Goal: Transaction & Acquisition: Purchase product/service

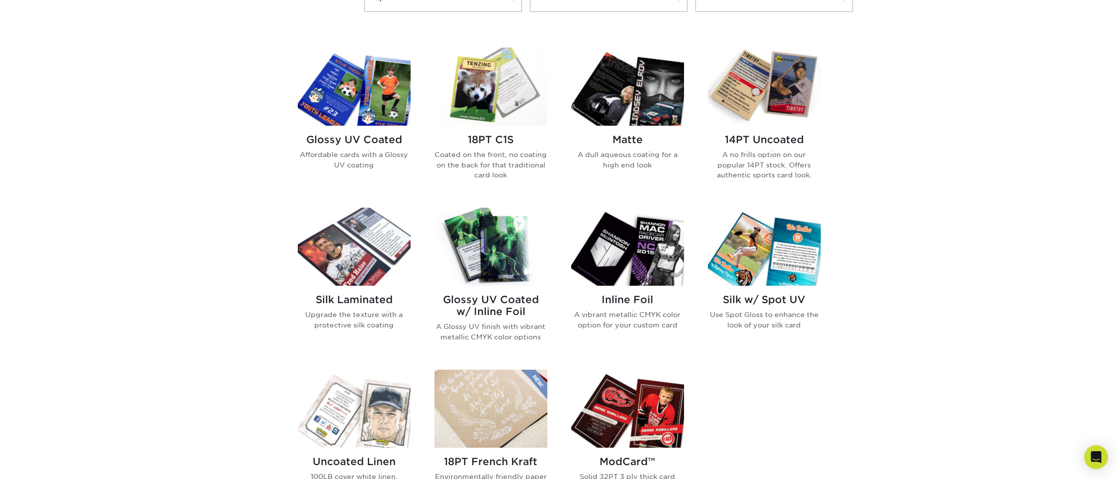
scroll to position [454, 0]
click at [630, 247] on img at bounding box center [627, 247] width 113 height 78
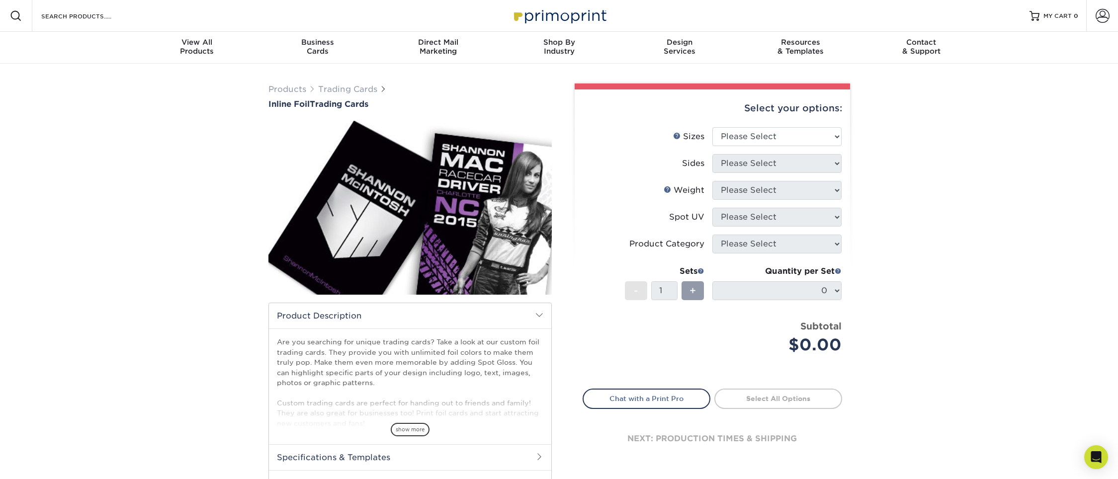
click at [541, 282] on img at bounding box center [409, 208] width 283 height 196
click at [694, 293] on span "+" at bounding box center [692, 290] width 6 height 15
click at [826, 134] on select "Please Select 2.5" x 3.5"" at bounding box center [776, 136] width 129 height 19
select select "2.50x3.50"
click at [712, 127] on select "Please Select 2.5" x 3.5"" at bounding box center [776, 136] width 129 height 19
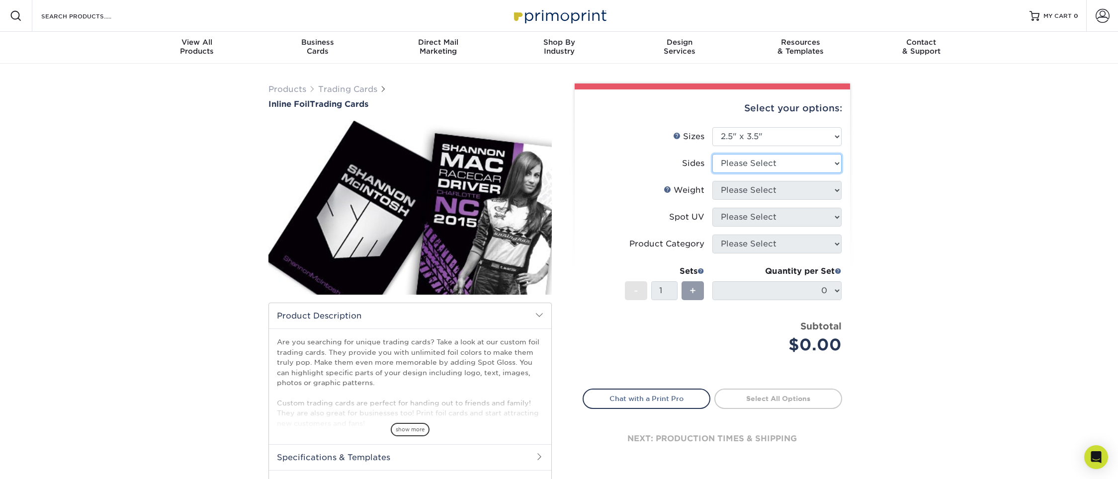
click at [833, 165] on select "Please Select Print Both Sides - Foil Back Only Print Both Sides - Foil Both Si…" at bounding box center [776, 163] width 129 height 19
select select "2ba18f74-0f96-487e-8b6e-985b404b3305"
click at [712, 154] on select "Please Select Print Both Sides - Foil Back Only Print Both Sides - Foil Both Si…" at bounding box center [776, 163] width 129 height 19
click at [827, 188] on select "Please Select 16PT" at bounding box center [776, 190] width 129 height 19
select select "16PT"
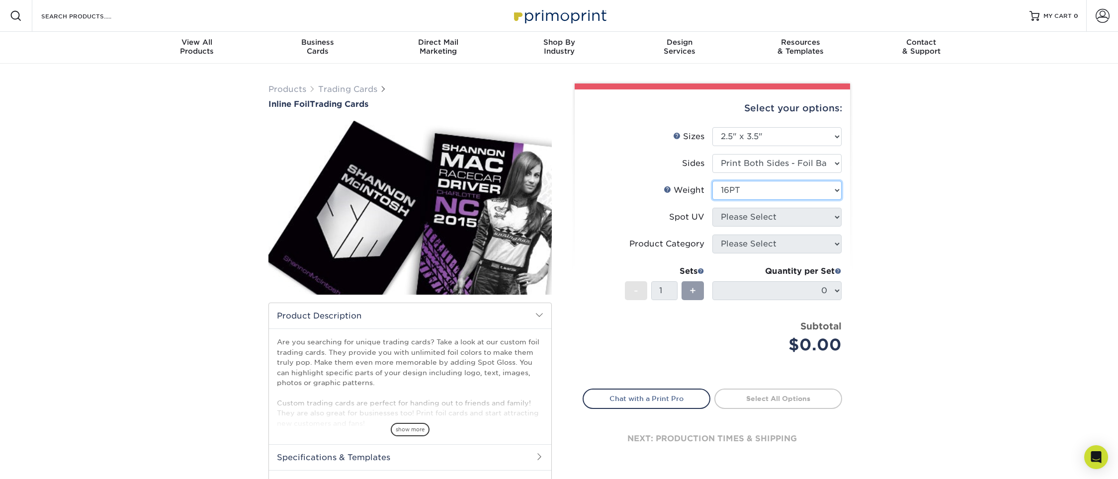
click at [712, 181] on select "Please Select 16PT" at bounding box center [776, 190] width 129 height 19
click at [824, 224] on select "Please Select No Spot UV Front and Back (Both Sides) Front Only Back Only" at bounding box center [776, 217] width 129 height 19
select select "0"
click at [712, 208] on select "Please Select No Spot UV Front and Back (Both Sides) Front Only Back Only" at bounding box center [776, 217] width 129 height 19
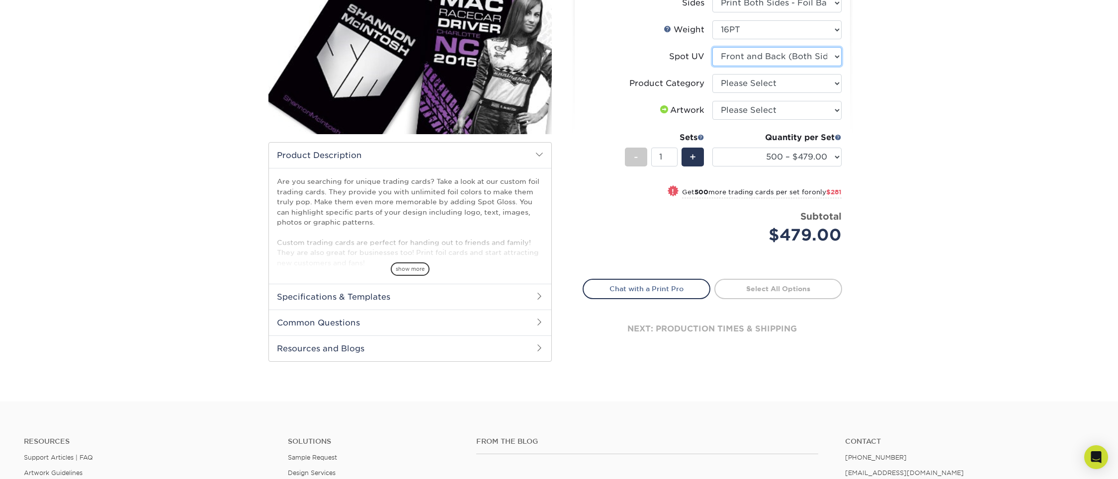
scroll to position [163, 0]
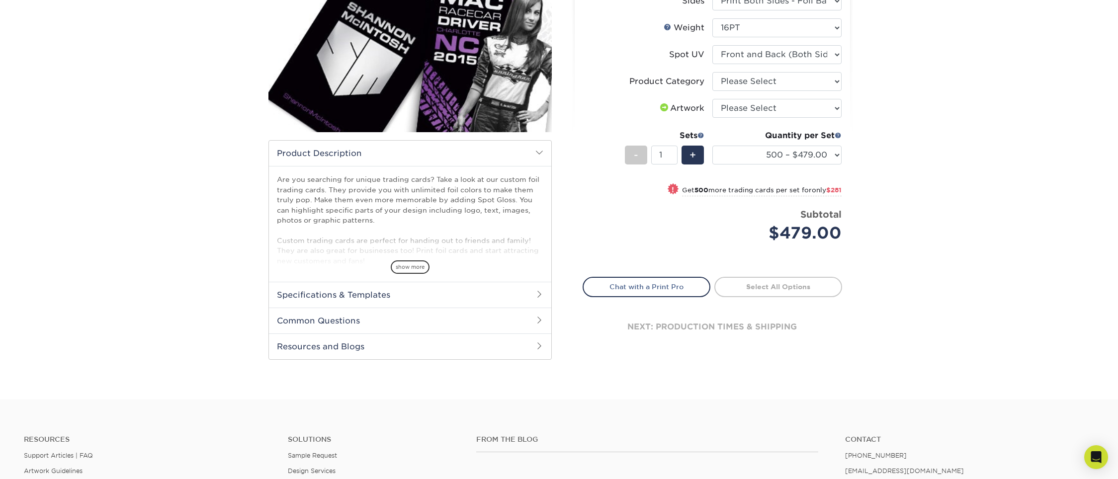
click at [529, 322] on h2 "Common Questions" at bounding box center [410, 321] width 282 height 26
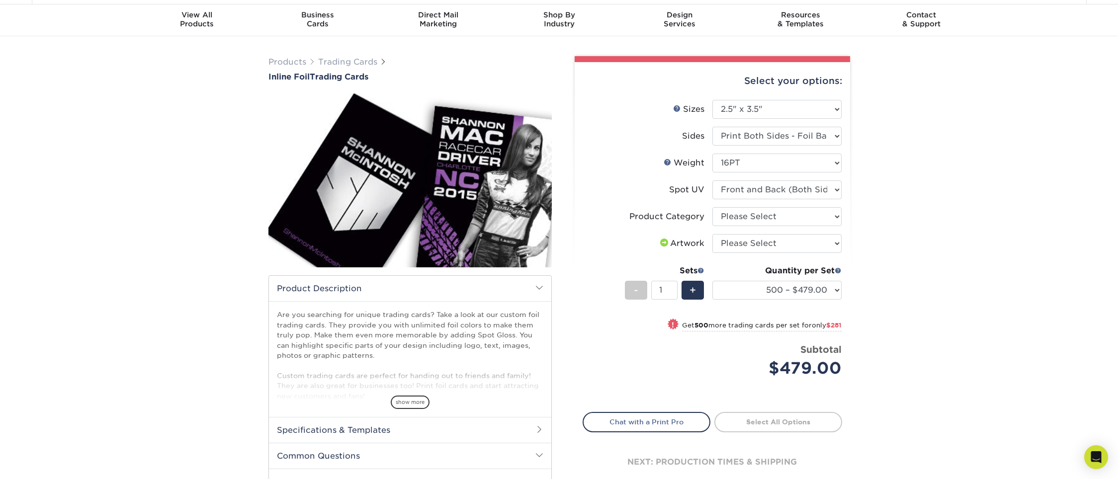
scroll to position [0, 0]
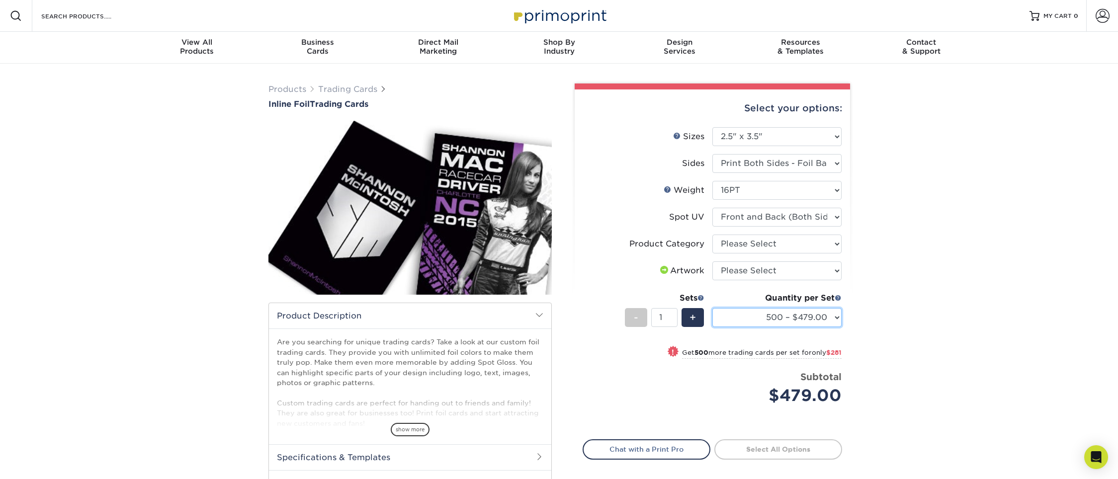
click at [780, 317] on select "500 – $479.00 1000 – $760.00 2500 – $1104.00 5000 – $1565.00" at bounding box center [776, 317] width 129 height 19
click at [691, 318] on span "+" at bounding box center [692, 317] width 6 height 15
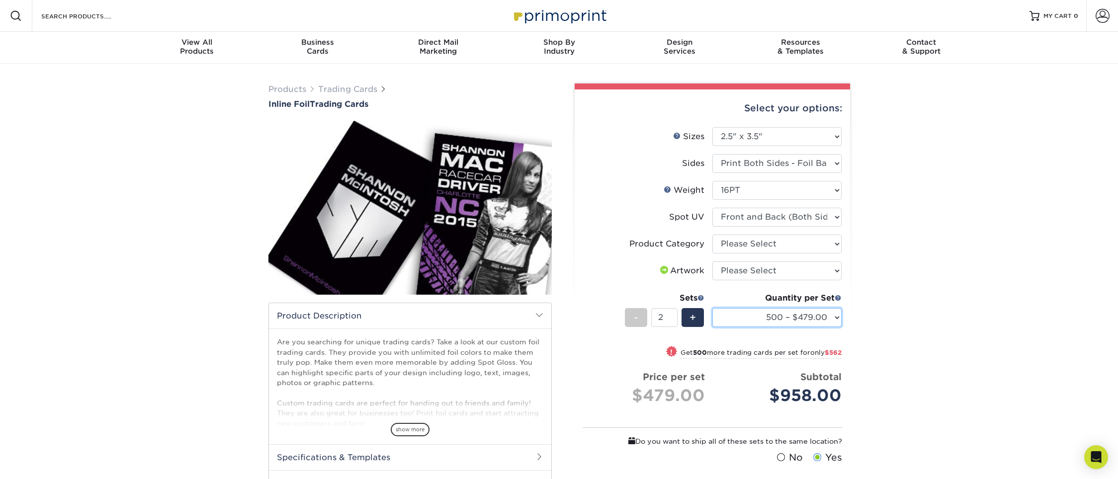
click at [836, 315] on select "500 – $479.00 1000 – $760.00 2500 – $1104.00 5000 – $1565.00" at bounding box center [776, 317] width 129 height 19
click at [631, 319] on div "-" at bounding box center [636, 317] width 22 height 19
type input "1"
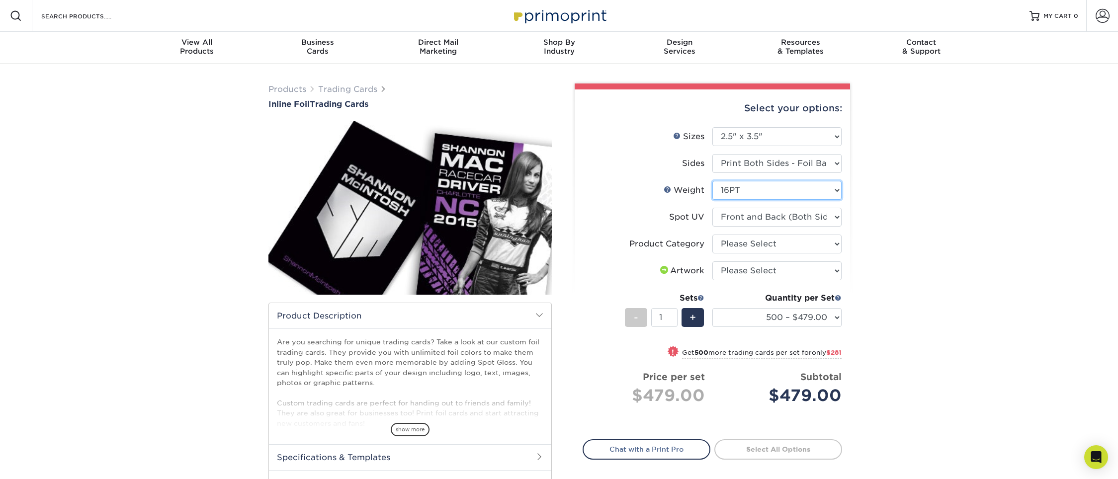
click at [815, 188] on select "Please Select 16PT" at bounding box center [776, 190] width 129 height 19
click at [813, 216] on select "Please Select No Spot UV Front and Back (Both Sides) Front Only Back Only" at bounding box center [776, 217] width 129 height 19
select select "3"
click at [712, 208] on select "Please Select No Spot UV Front and Back (Both Sides) Front Only Back Only" at bounding box center [776, 217] width 129 height 19
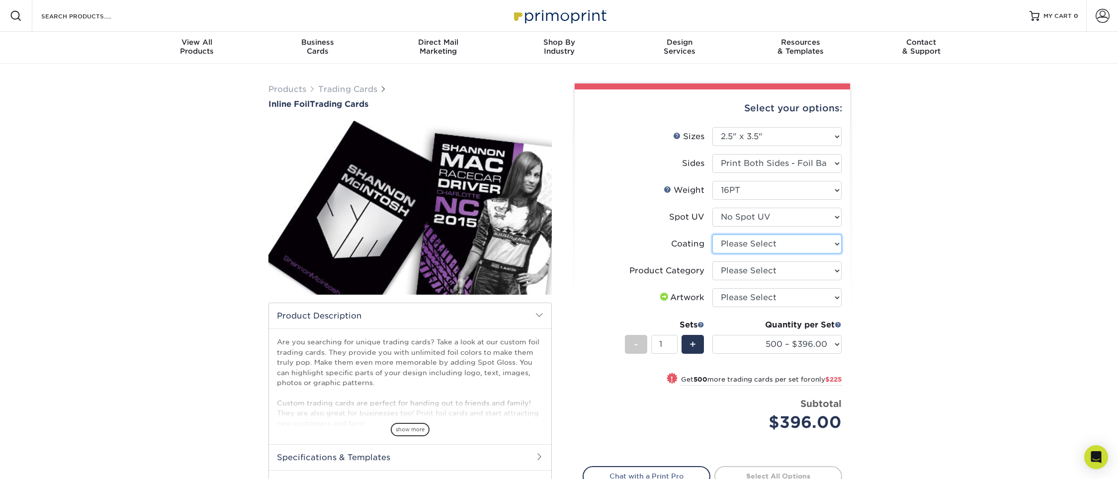
click at [833, 242] on select at bounding box center [776, 244] width 129 height 19
select select "3e7618de-abca-4bda-9f97-8b9129e913d8"
click at [712, 235] on select at bounding box center [776, 244] width 129 height 19
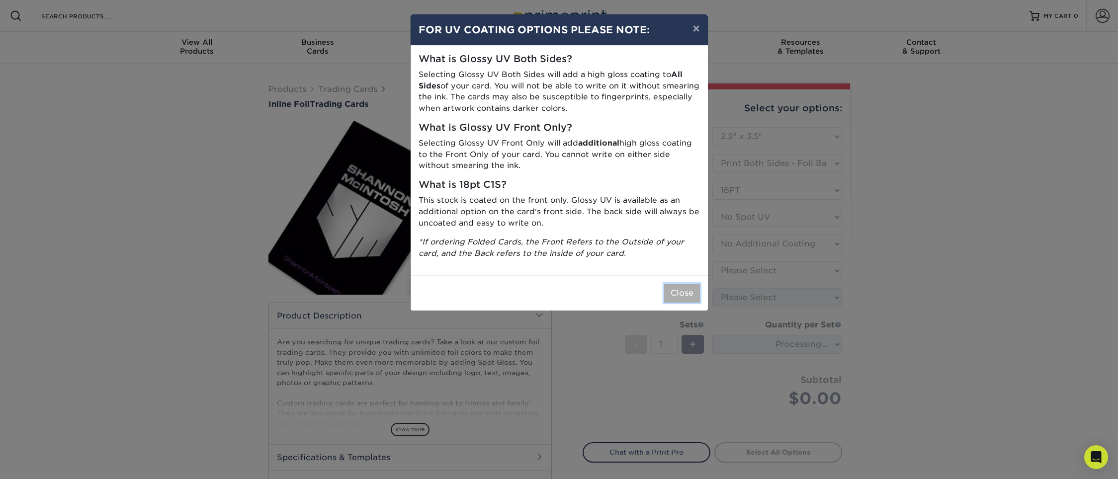
click at [673, 293] on button "Close" at bounding box center [682, 293] width 36 height 19
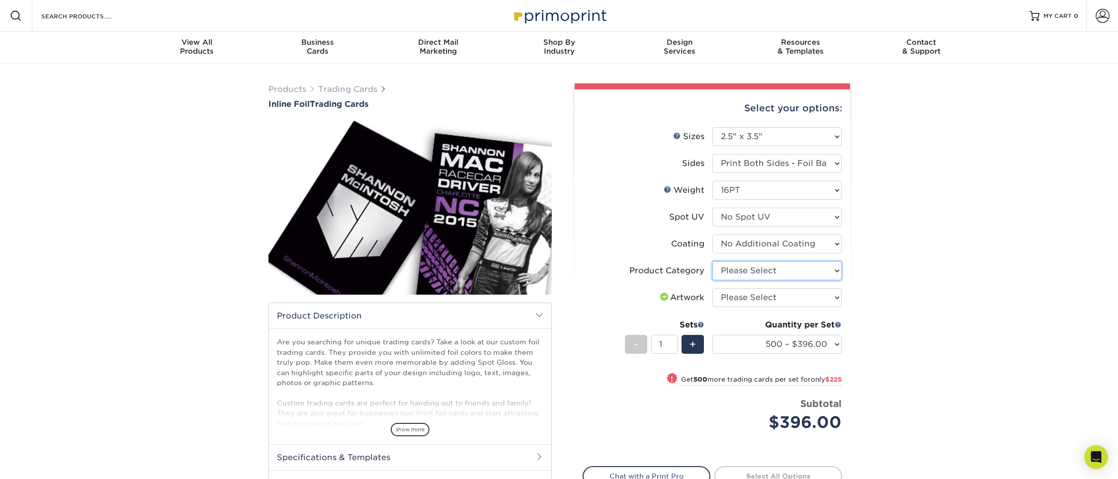
click at [809, 267] on select "Please Select Trading Cards" at bounding box center [776, 270] width 129 height 19
select select "c2f9bce9-36c2-409d-b101-c29d9d031e18"
click at [712, 261] on select "Please Select Trading Cards" at bounding box center [776, 270] width 129 height 19
click at [829, 297] on select "Please Select I will upload files I need a design - $100" at bounding box center [776, 297] width 129 height 19
select select "upload"
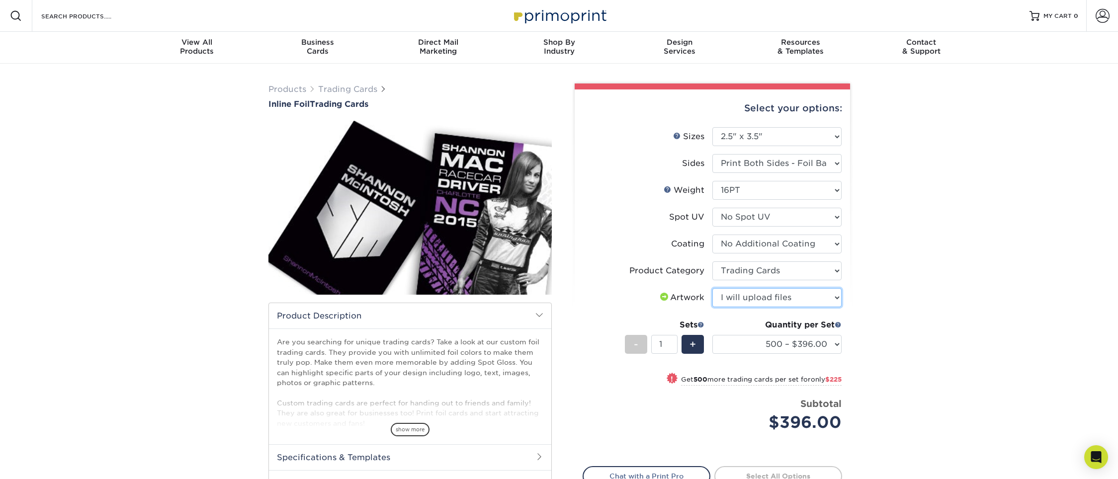
click at [712, 288] on select "Please Select I will upload files I need a design - $100" at bounding box center [776, 297] width 129 height 19
